Goal: Task Accomplishment & Management: Use online tool/utility

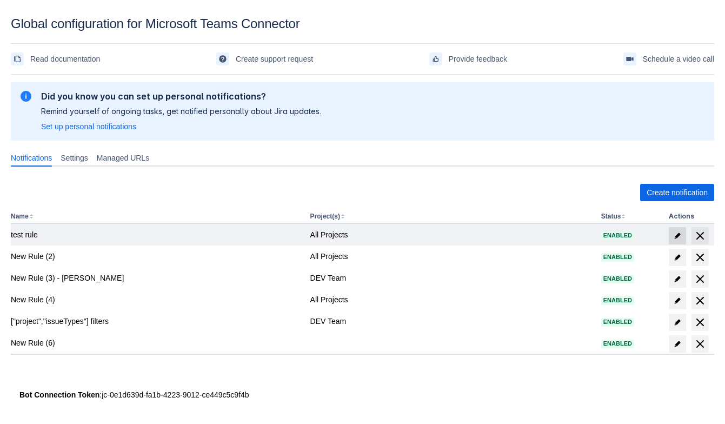
click at [679, 237] on span "edit" at bounding box center [677, 235] width 9 height 9
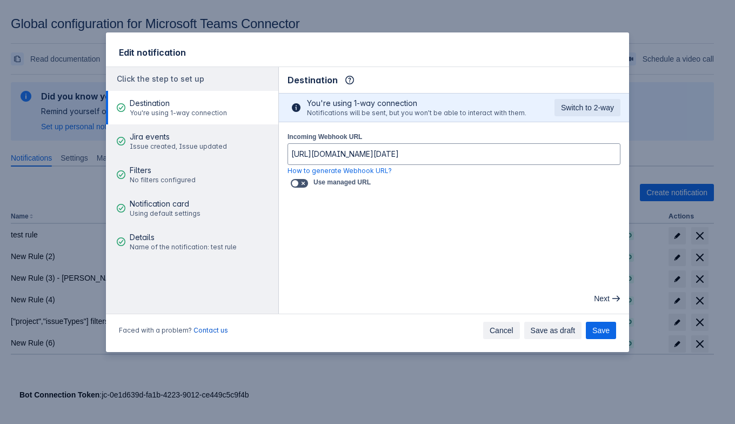
click at [514, 331] on span "Cancel" at bounding box center [502, 330] width 24 height 17
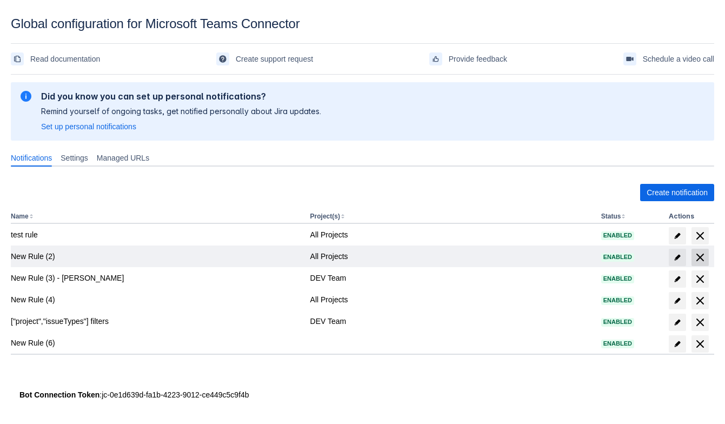
click at [694, 257] on span "delete" at bounding box center [700, 257] width 13 height 13
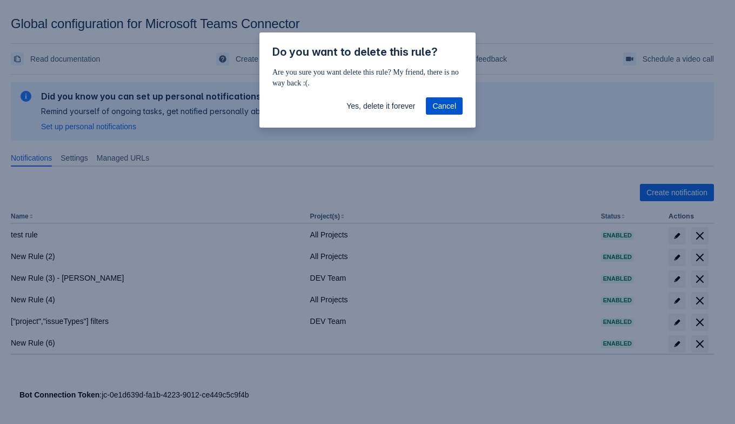
click at [450, 110] on span "Cancel" at bounding box center [444, 105] width 24 height 17
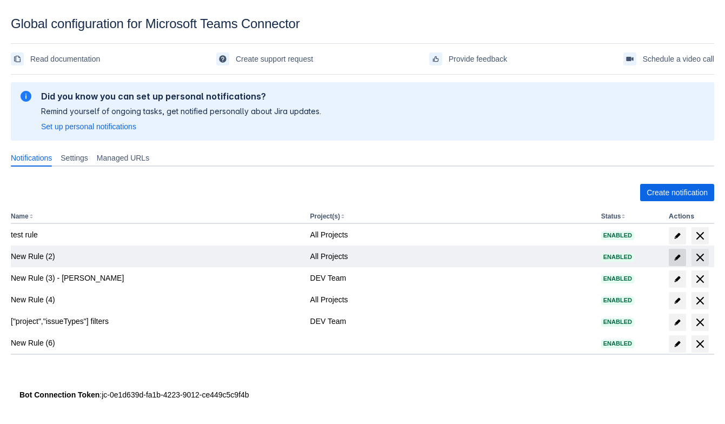
click at [673, 256] on span "edit" at bounding box center [677, 257] width 9 height 9
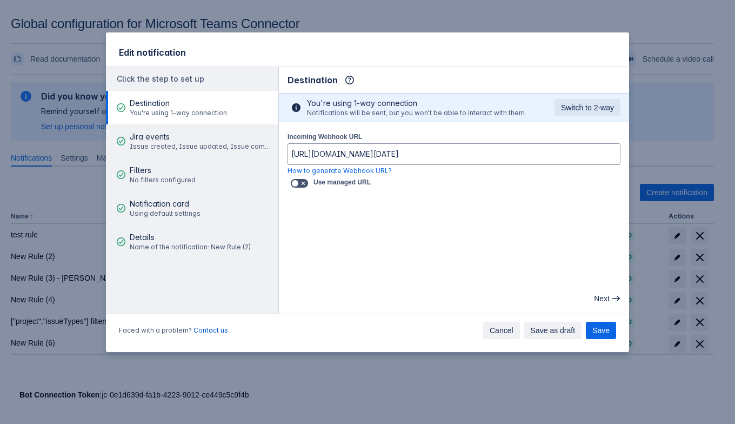
click at [501, 335] on span "Cancel" at bounding box center [502, 330] width 24 height 17
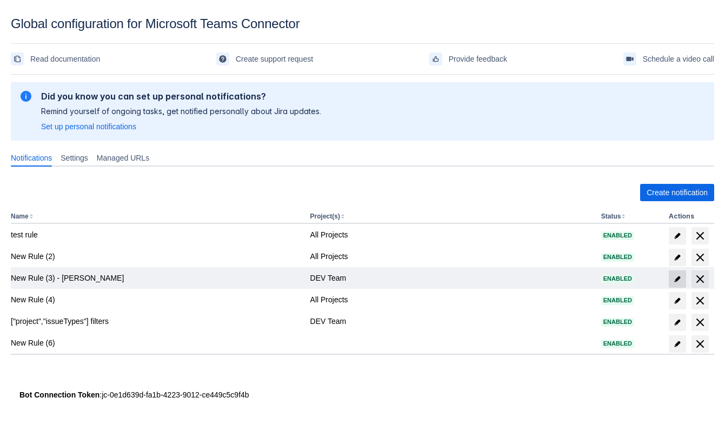
click at [671, 277] on span at bounding box center [677, 278] width 17 height 17
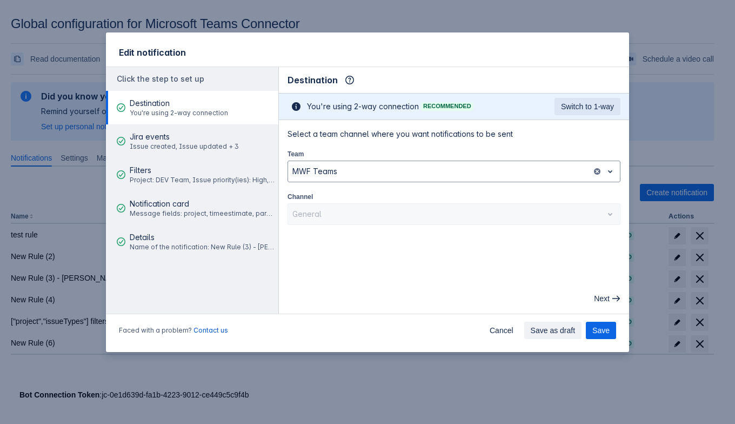
click at [555, 218] on div "General" at bounding box center [454, 214] width 333 height 22
click at [481, 158] on div "Team MWF Teams" at bounding box center [454, 165] width 333 height 34
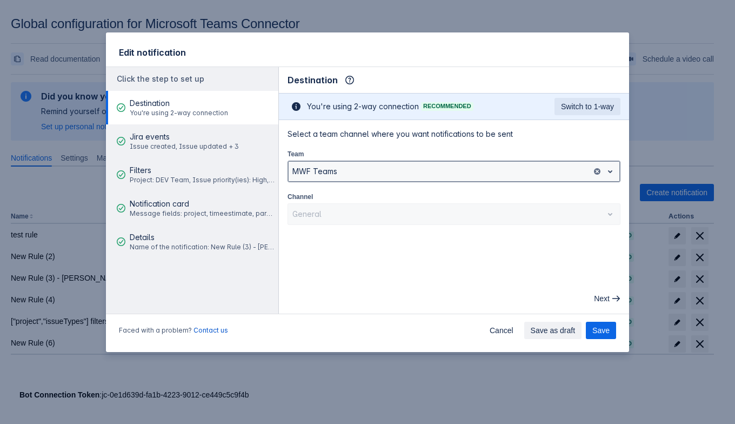
click at [480, 165] on div at bounding box center [439, 171] width 295 height 13
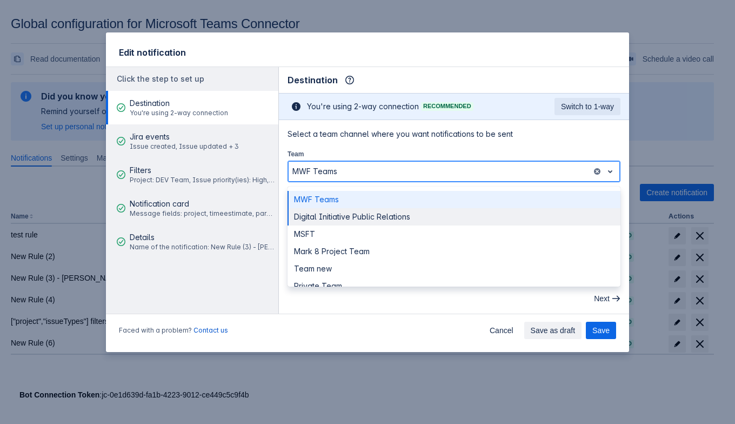
click at [449, 213] on div "Digital Initiative Public Relations" at bounding box center [454, 216] width 333 height 17
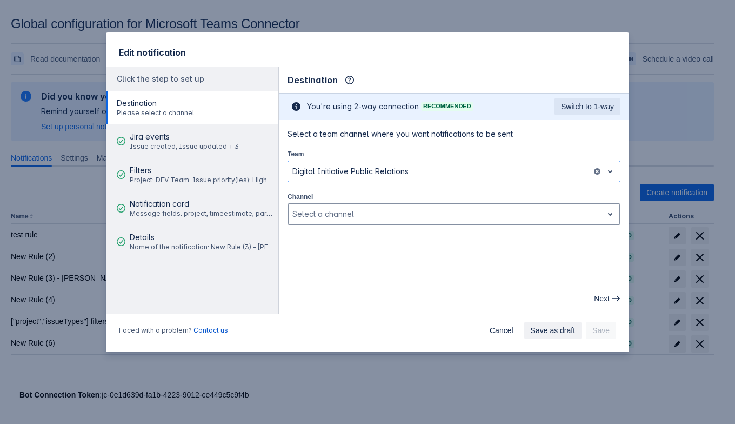
click at [450, 222] on div "Select a channel" at bounding box center [454, 214] width 333 height 22
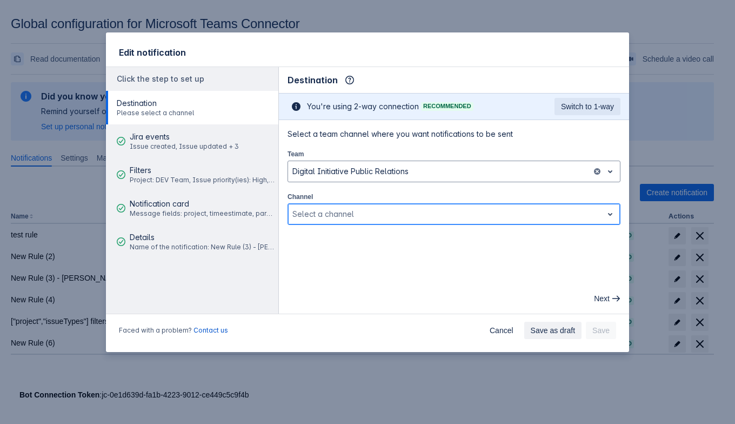
click at [452, 220] on div "Select a channel" at bounding box center [445, 213] width 315 height 17
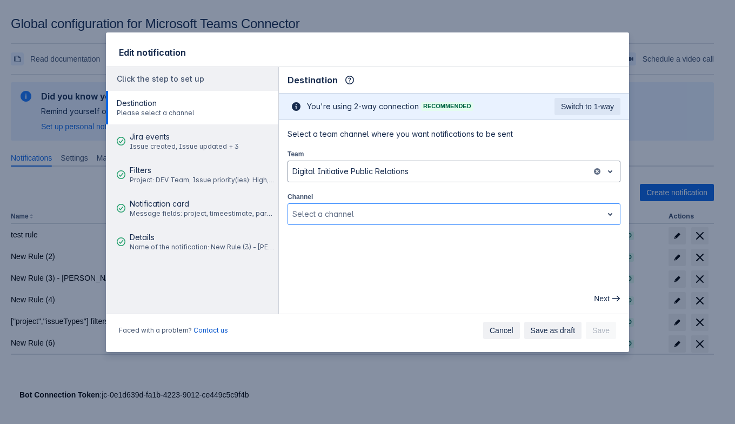
click at [506, 330] on span "Cancel" at bounding box center [502, 330] width 24 height 17
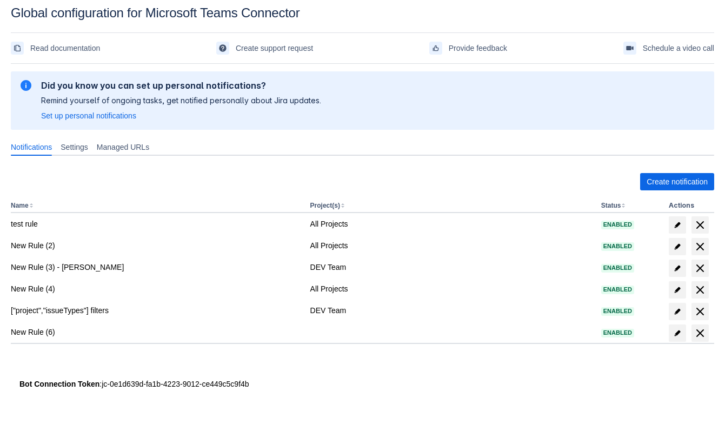
scroll to position [16, 0]
